Goal: Information Seeking & Learning: Learn about a topic

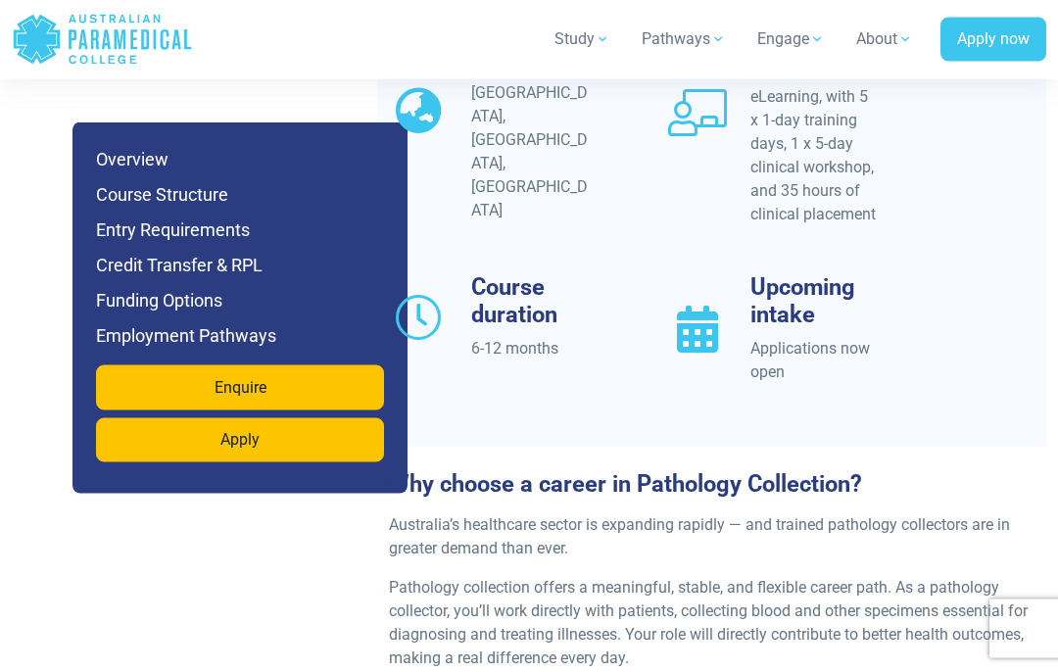
scroll to position [2046, 0]
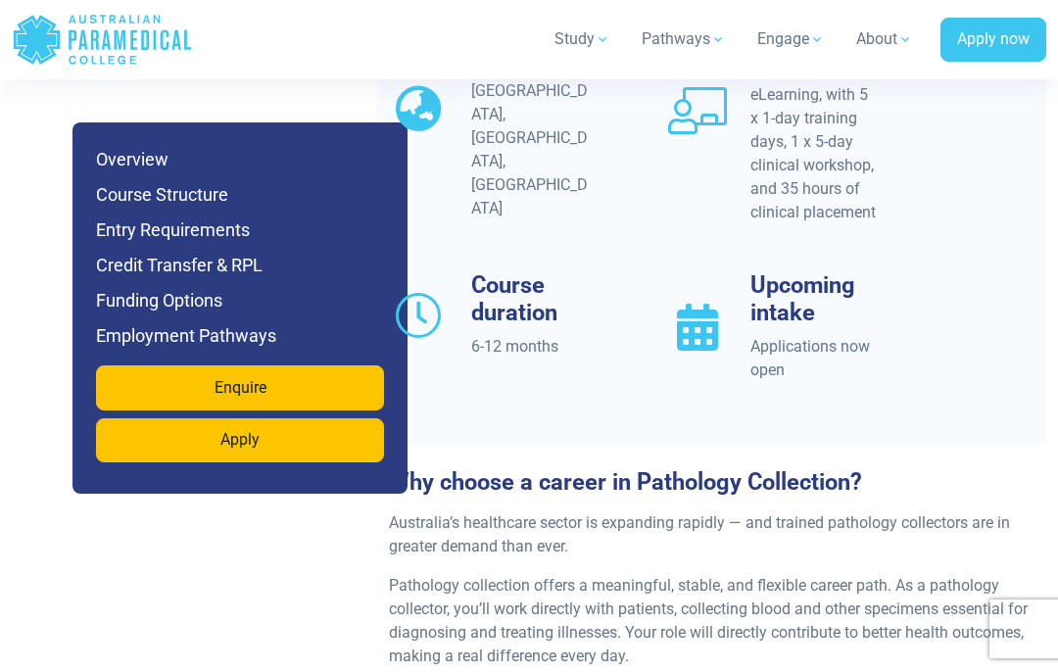
click at [134, 198] on h6 "Course Structure" at bounding box center [240, 194] width 288 height 27
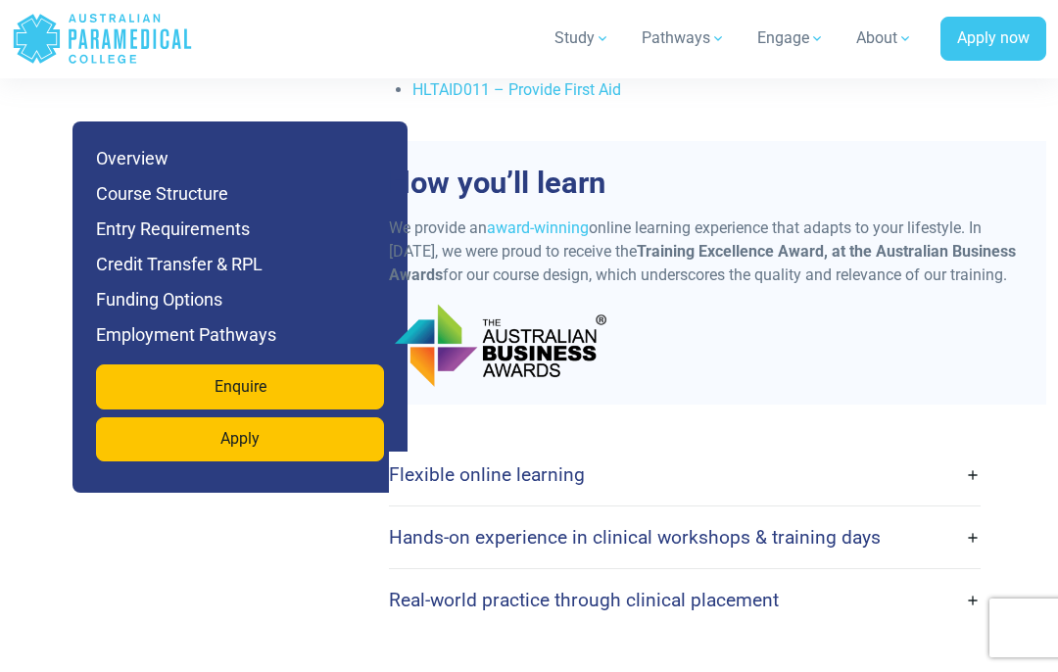
scroll to position [4740, 0]
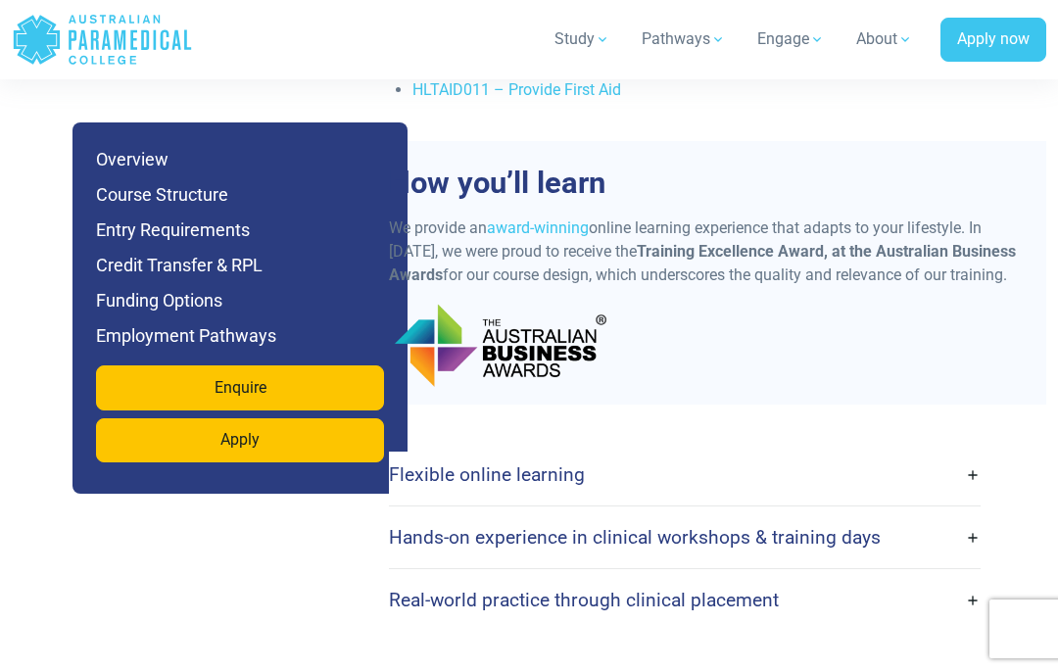
click at [427, 546] on h4 "Hands-on experience in clinical workshops & training days" at bounding box center [635, 537] width 492 height 23
click at [407, 548] on h4 "Hands-on experience in clinical workshops & training days" at bounding box center [635, 537] width 492 height 23
click at [963, 559] on link "Hands-on experience in clinical workshops & training days" at bounding box center [685, 537] width 592 height 46
click at [970, 560] on link "Hands-on experience in clinical workshops & training days" at bounding box center [685, 537] width 592 height 46
click at [978, 552] on link "Hands-on experience in clinical workshops & training days" at bounding box center [685, 537] width 592 height 46
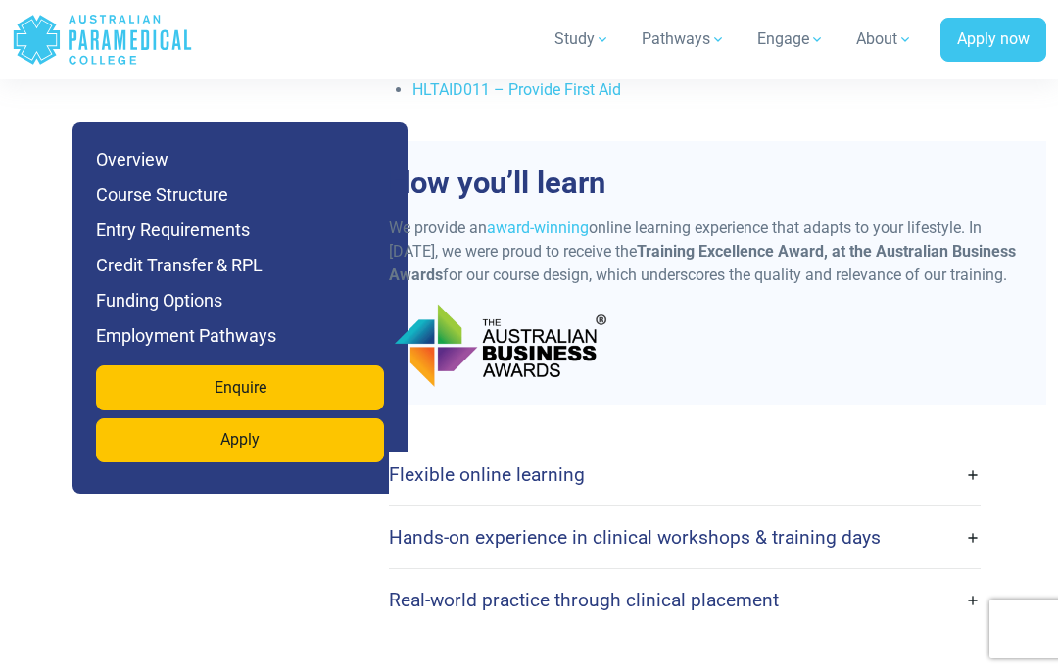
click at [778, 548] on h4 "Hands-on experience in clinical workshops & training days" at bounding box center [635, 537] width 492 height 23
click at [684, 548] on h4 "Hands-on experience in clinical workshops & training days" at bounding box center [635, 537] width 492 height 23
click at [966, 487] on link "Flexible online learning" at bounding box center [685, 475] width 592 height 46
click at [975, 552] on link "Hands-on experience in clinical workshops & training days" at bounding box center [685, 537] width 592 height 46
click at [975, 555] on link "Hands-on experience in clinical workshops & training days" at bounding box center [685, 537] width 592 height 46
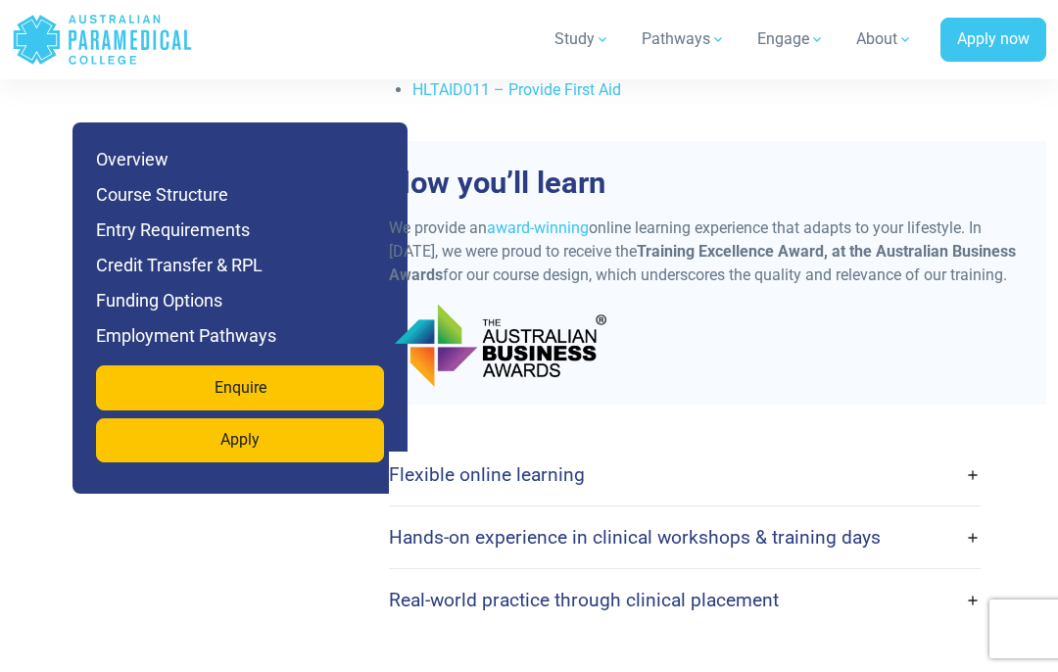
click at [692, 548] on h4 "Hands-on experience in clinical workshops & training days" at bounding box center [635, 537] width 492 height 23
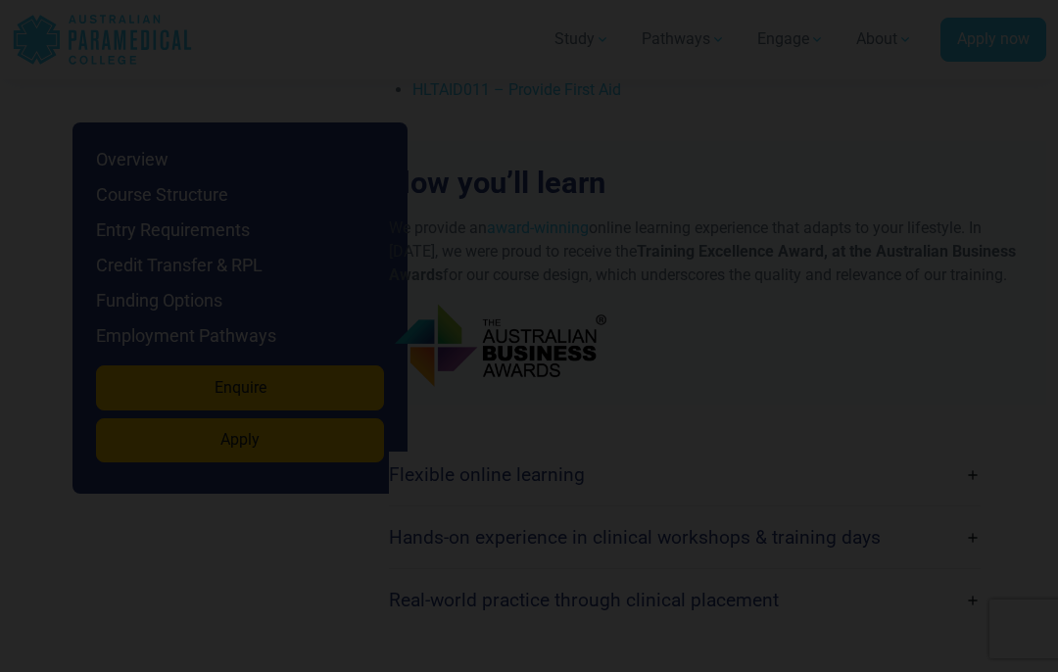
scroll to position [4820, 0]
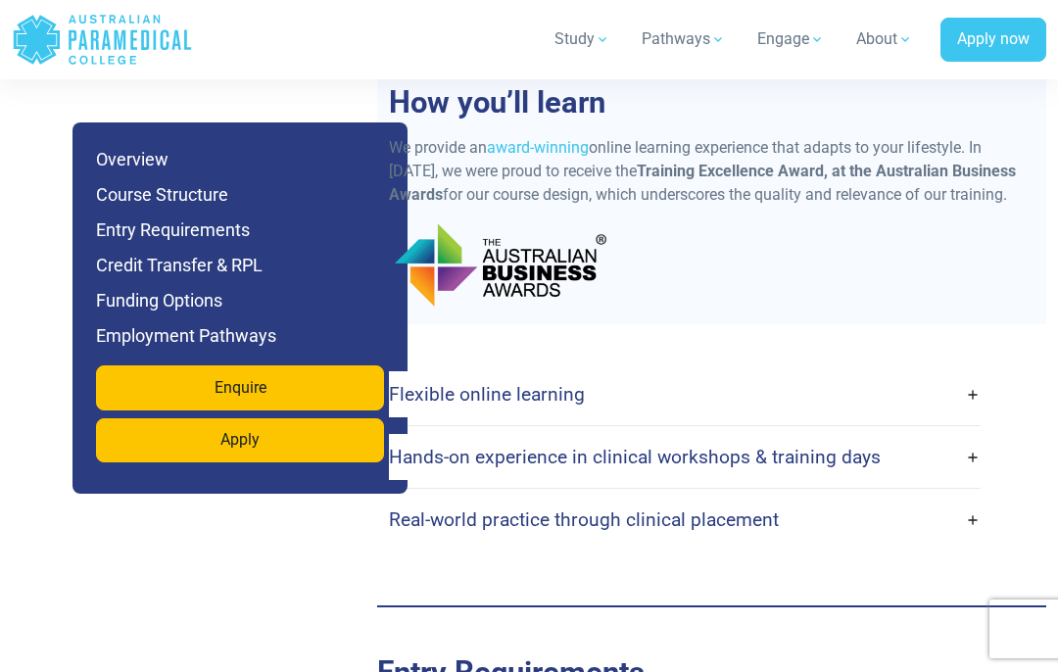
click at [969, 475] on link "Hands-on experience in clinical workshops & training days" at bounding box center [685, 457] width 592 height 46
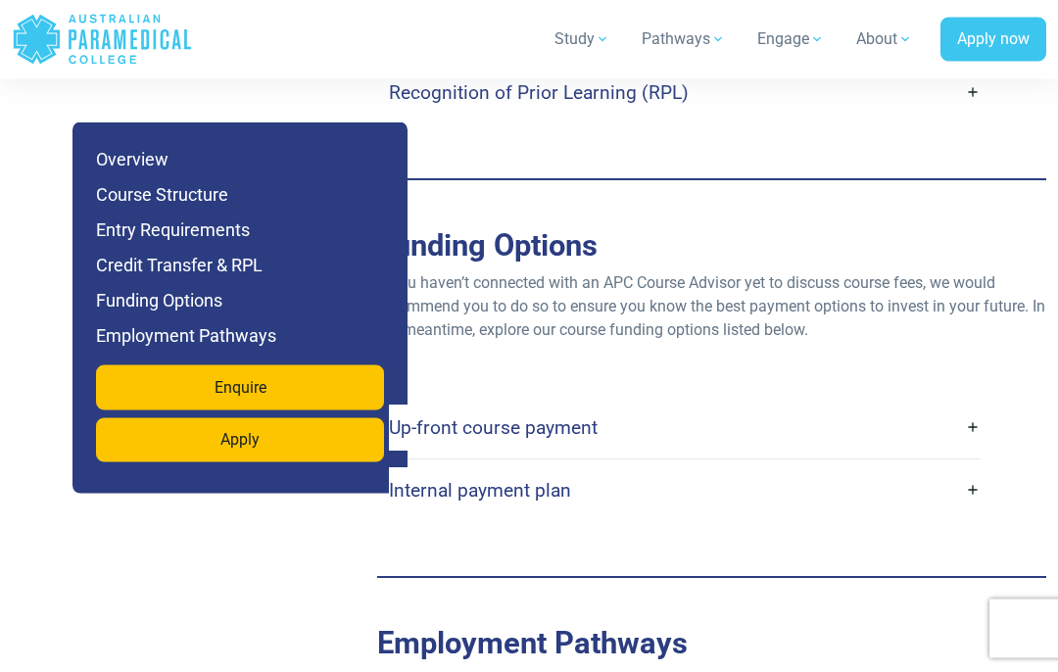
scroll to position [5981, 0]
click at [474, 439] on h4 "Up-front course payment" at bounding box center [493, 427] width 209 height 23
click at [542, 439] on h4 "Up-front course payment" at bounding box center [493, 427] width 209 height 23
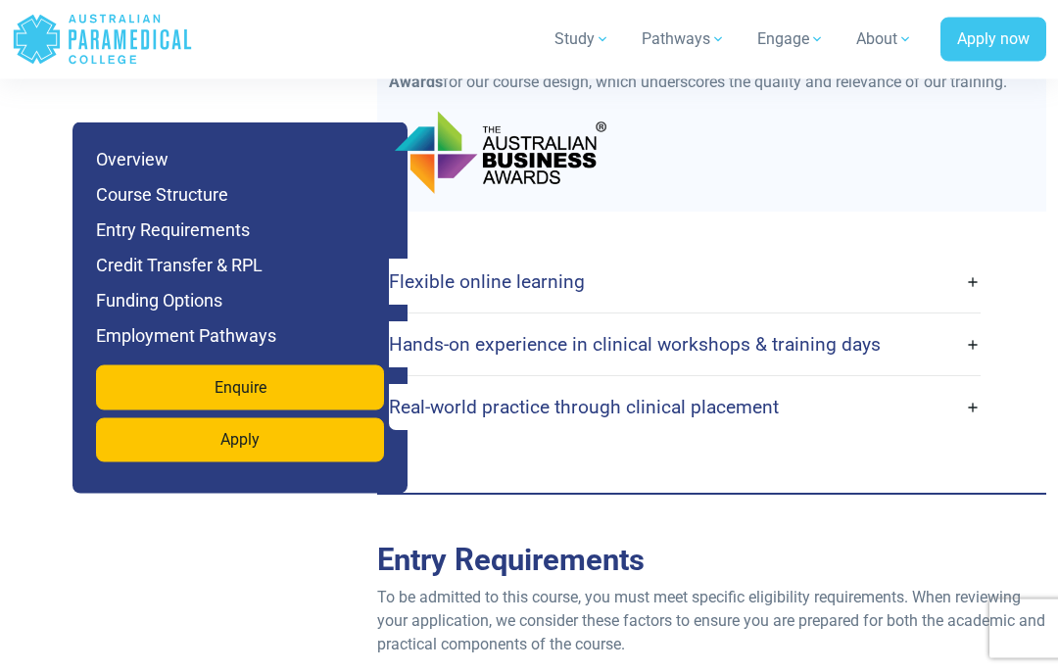
scroll to position [4933, 0]
click at [523, 293] on h4 "Flexible online learning" at bounding box center [487, 281] width 196 height 23
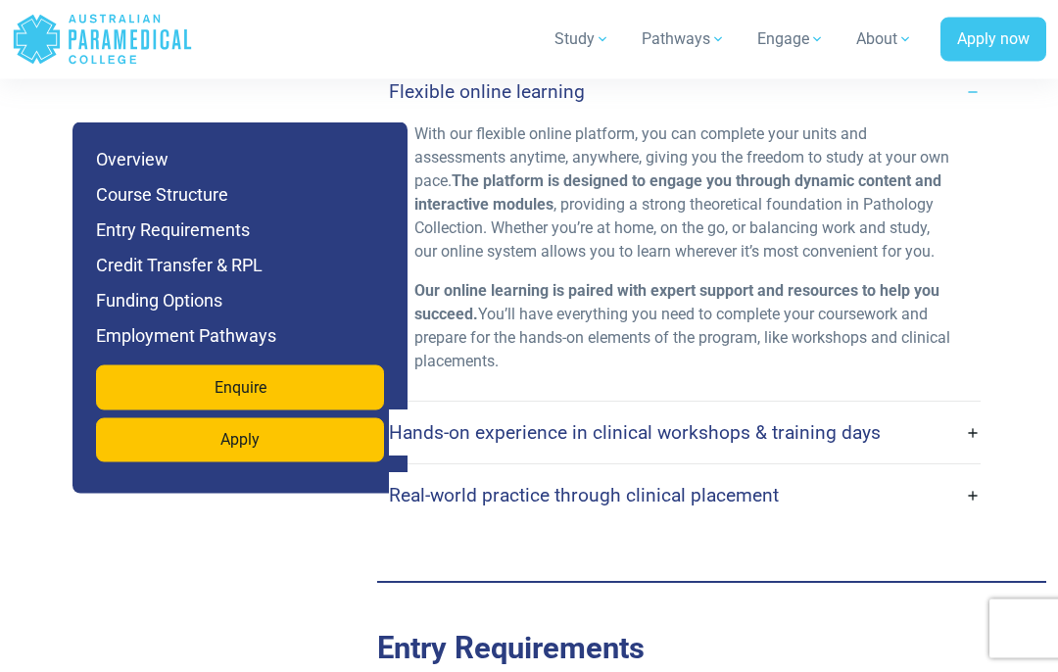
scroll to position [5123, 0]
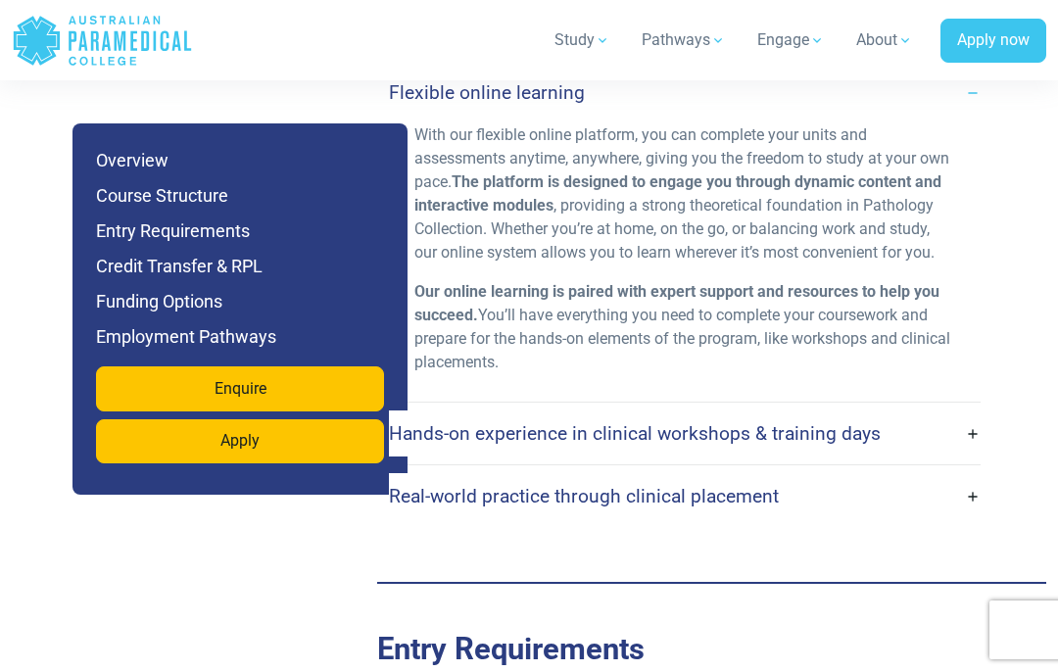
click at [479, 444] on h4 "Hands-on experience in clinical workshops & training days" at bounding box center [635, 432] width 492 height 23
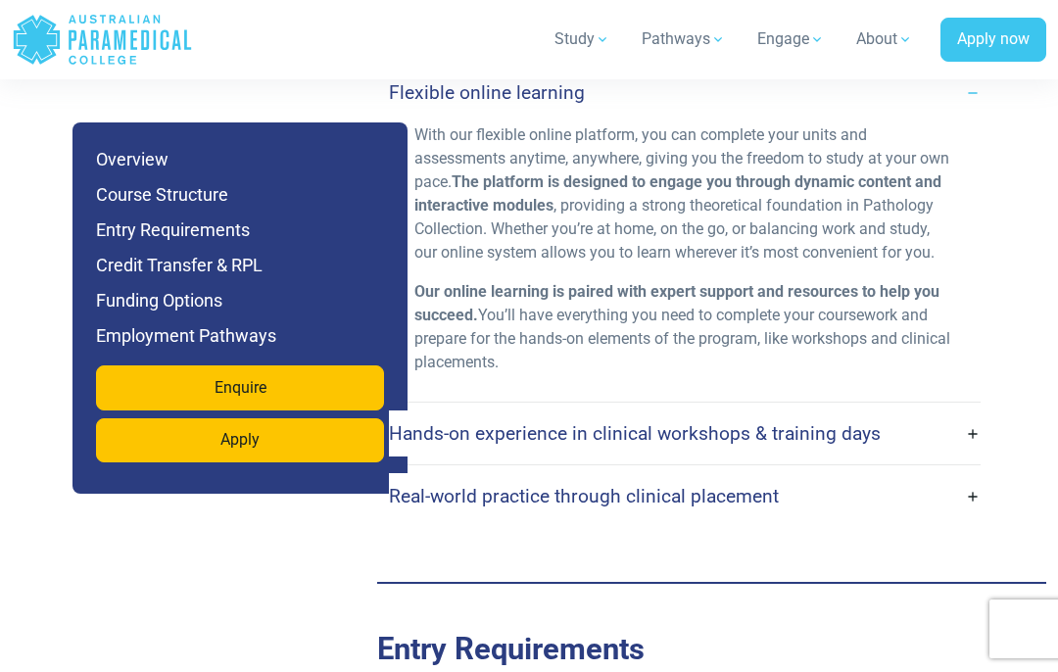
click at [459, 445] on h4 "Hands-on experience in clinical workshops & training days" at bounding box center [635, 433] width 492 height 23
click at [450, 443] on h4 "Hands-on experience in clinical workshops & training days" at bounding box center [635, 433] width 492 height 23
click at [558, 445] on h4 "Hands-on experience in clinical workshops & training days" at bounding box center [635, 433] width 492 height 23
click at [790, 445] on h4 "Hands-on experience in clinical workshops & training days" at bounding box center [635, 433] width 492 height 23
click at [976, 456] on link "Hands-on experience in clinical workshops & training days" at bounding box center [685, 433] width 592 height 46
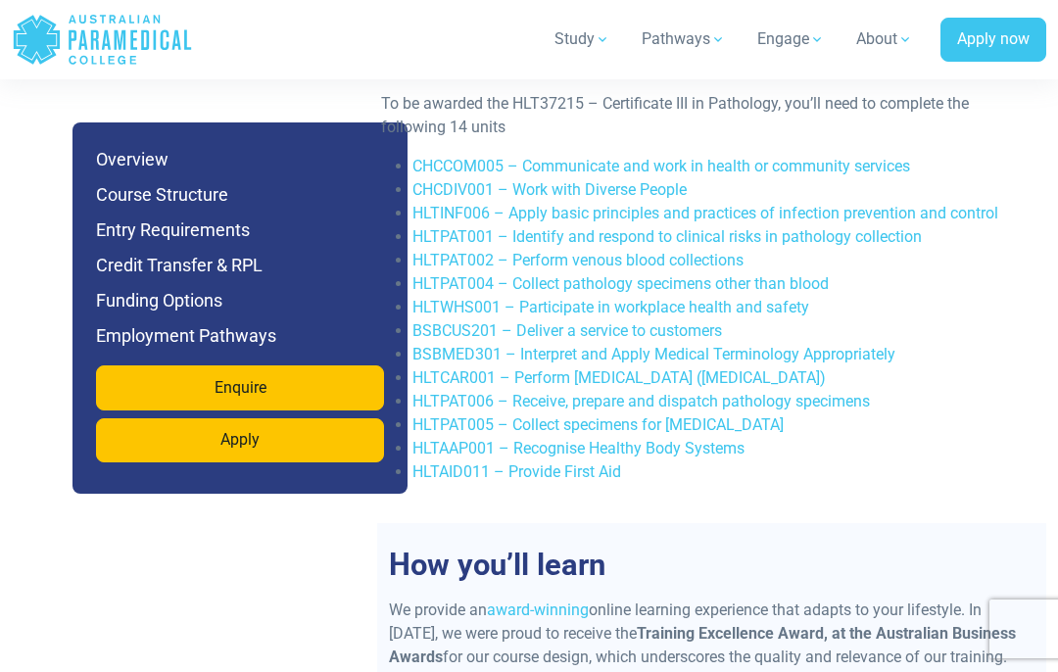
scroll to position [4356, 0]
